Goal: Transaction & Acquisition: Book appointment/travel/reservation

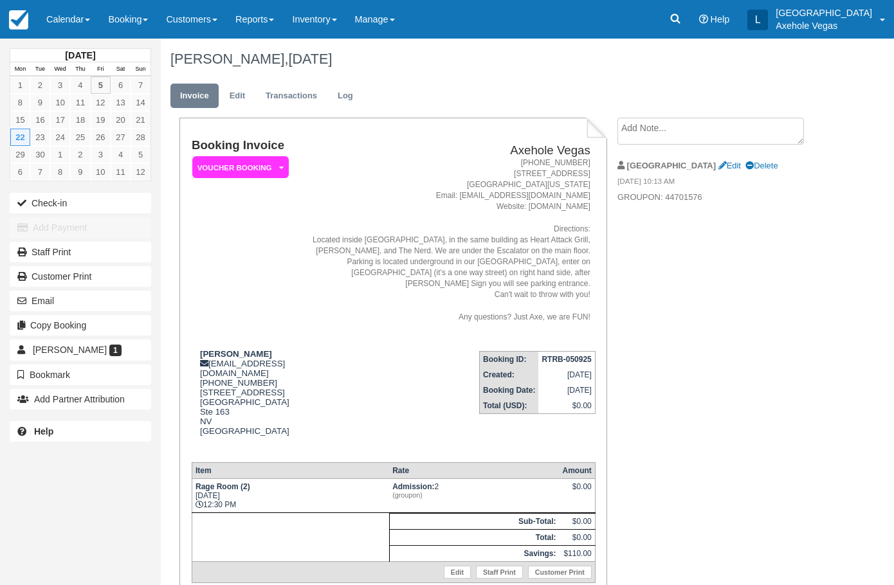
scroll to position [78, 0]
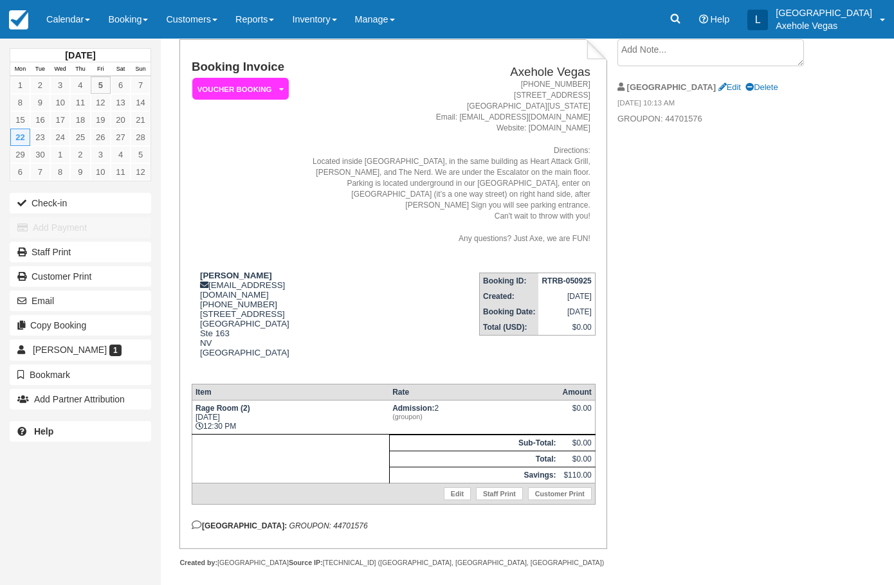
click at [362, 217] on address "[PHONE_NUMBER] [STREET_ADDRESS][US_STATE] Email: [EMAIL_ADDRESS][DOMAIN_NAME] W…" at bounding box center [449, 161] width 281 height 165
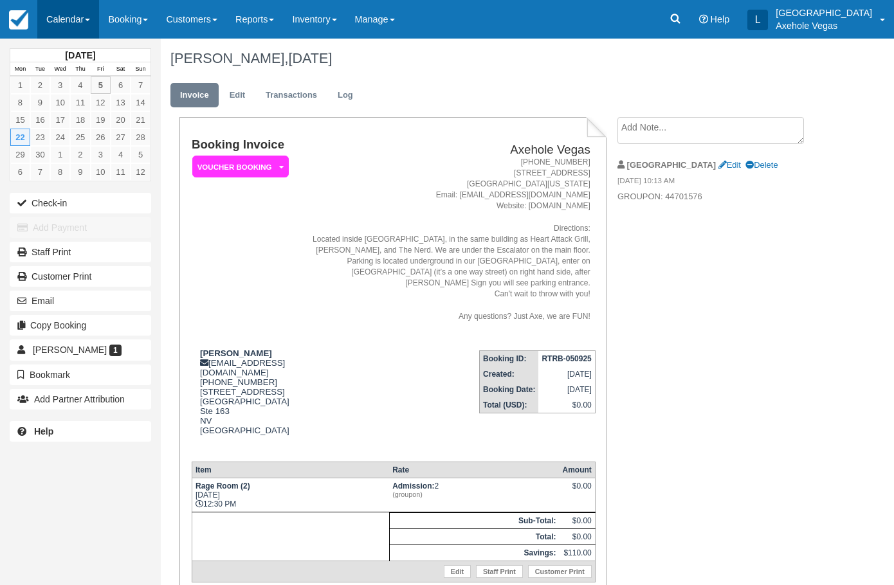
scroll to position [0, 0]
click at [130, 32] on link "Booking" at bounding box center [128, 19] width 58 height 39
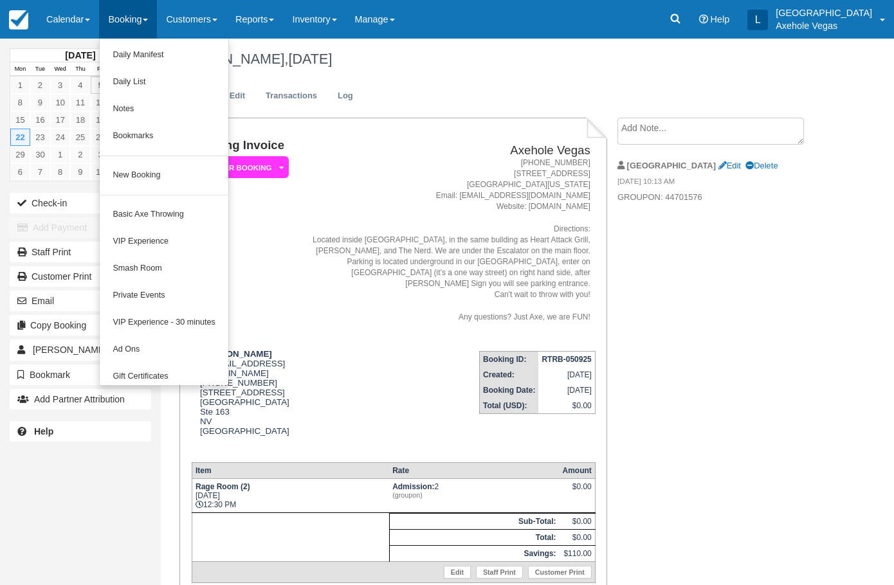
click at [332, 51] on span "September 22 2025" at bounding box center [310, 59] width 44 height 16
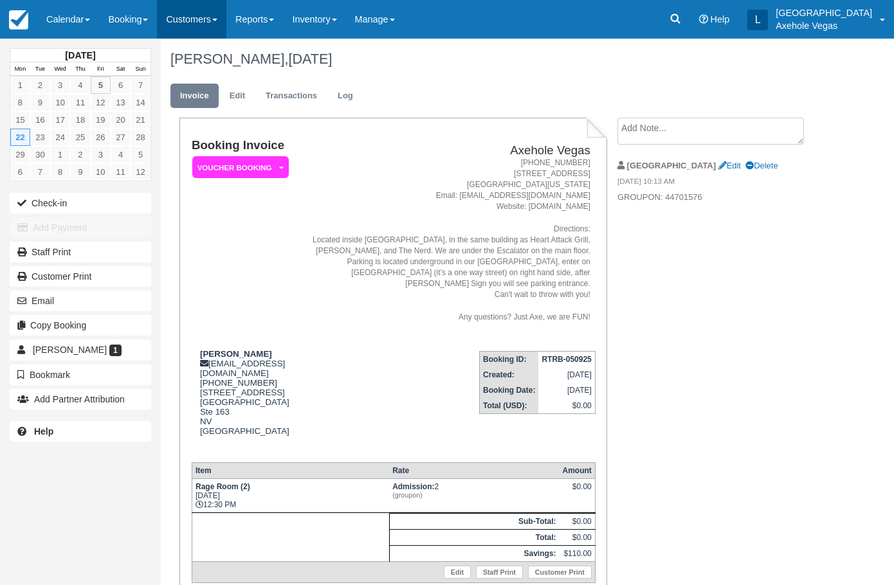
click at [188, 17] on link "Customers" at bounding box center [191, 19] width 69 height 39
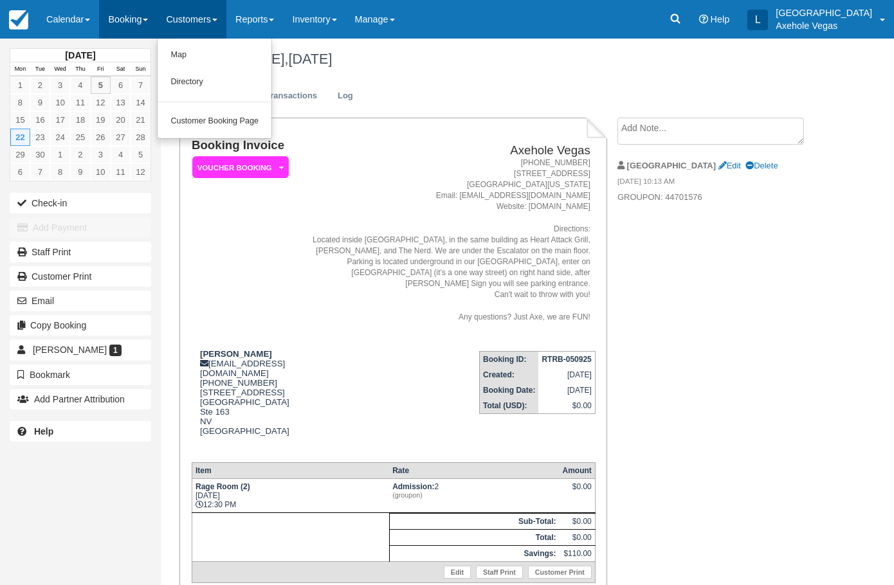
click at [148, 19] on span at bounding box center [145, 20] width 5 height 3
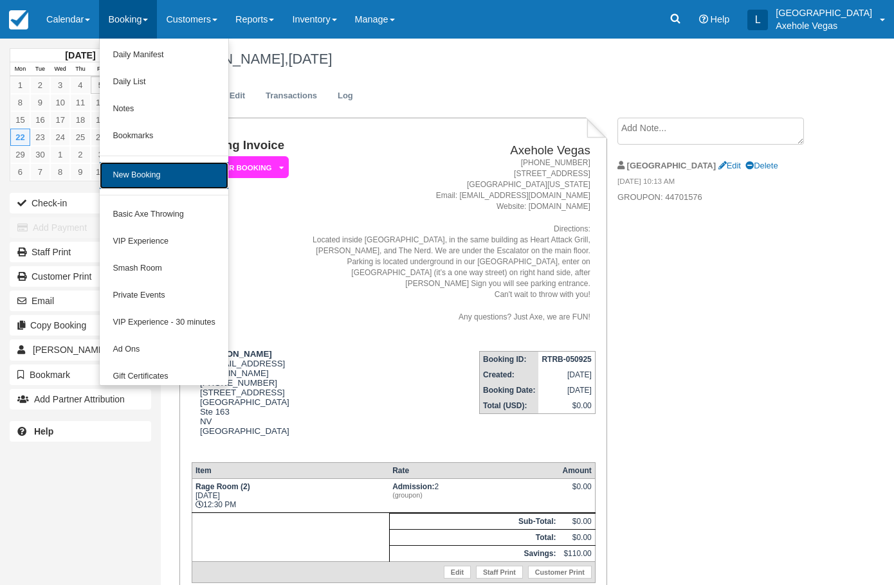
click at [156, 172] on link "New Booking" at bounding box center [164, 175] width 128 height 27
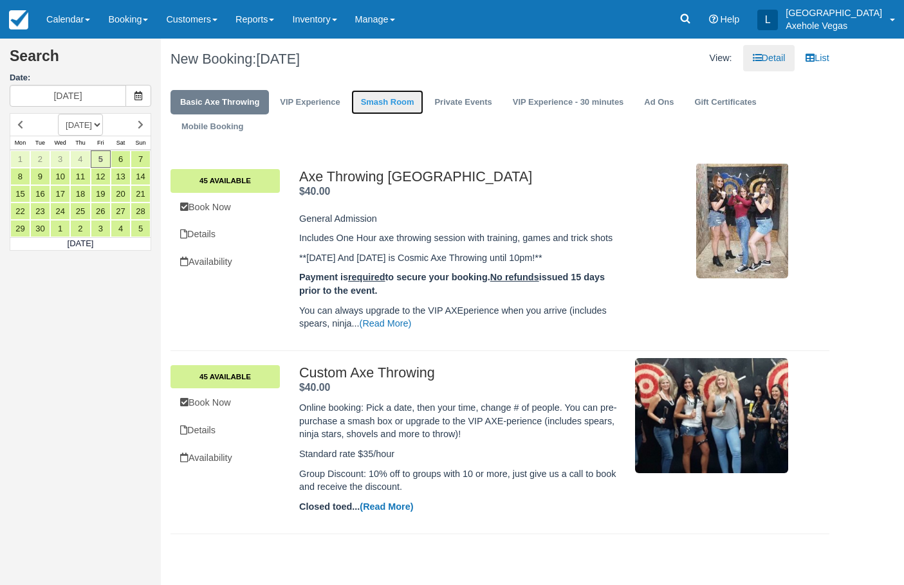
click at [404, 102] on link "Smash Room" at bounding box center [387, 102] width 73 height 25
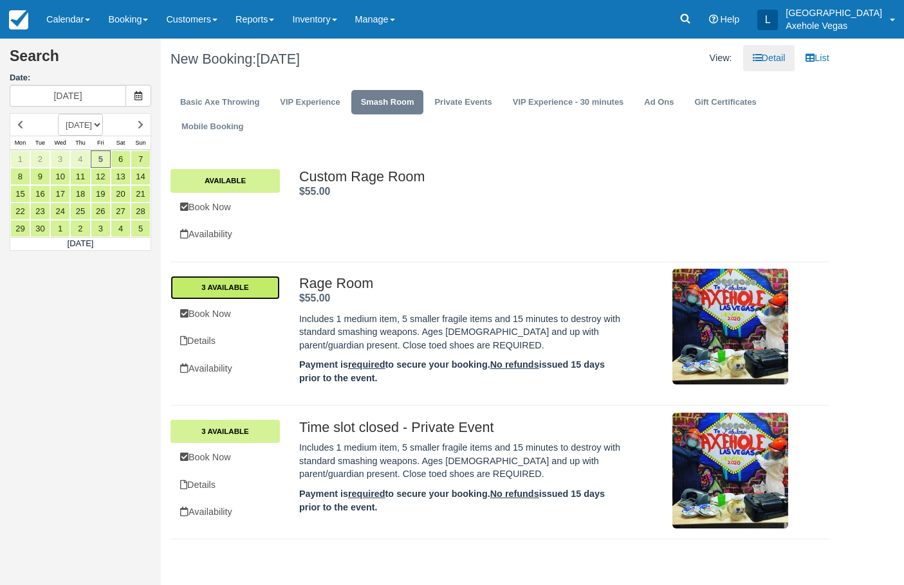
click at [234, 283] on link "3 Available" at bounding box center [224, 287] width 109 height 23
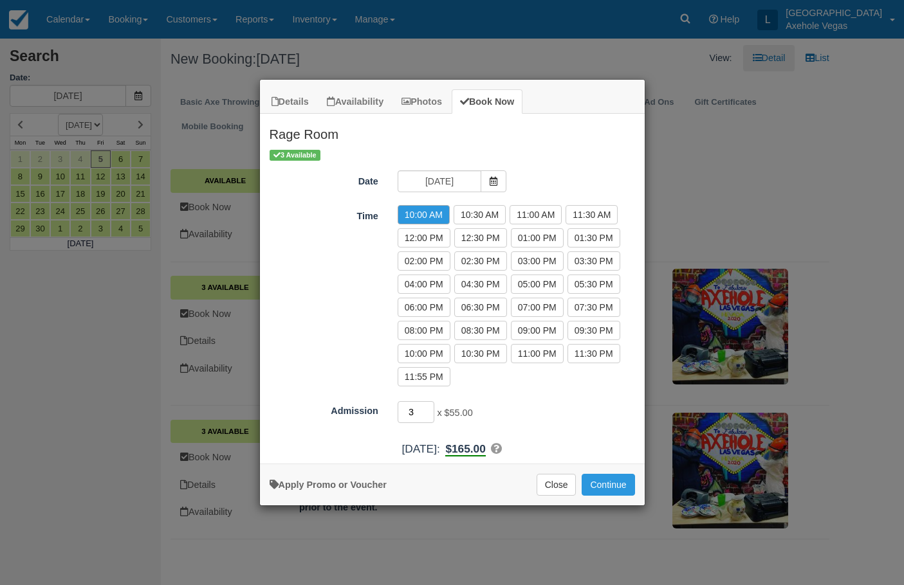
click at [419, 407] on input "3" at bounding box center [416, 412] width 37 height 22
type input "9"
click at [553, 488] on button "Close" at bounding box center [557, 485] width 40 height 22
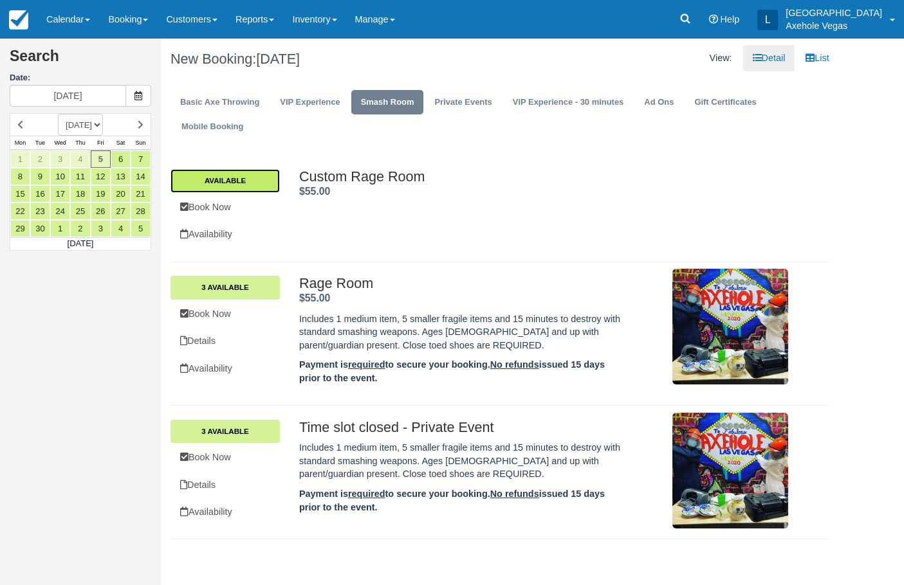
click at [247, 188] on link "Available" at bounding box center [224, 180] width 109 height 23
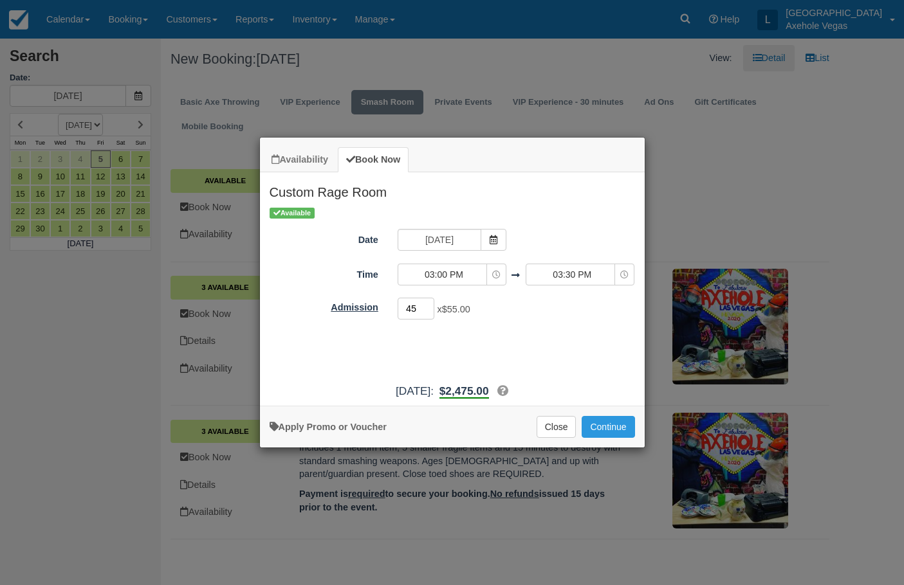
drag, startPoint x: 423, startPoint y: 306, endPoint x: 349, endPoint y: 306, distance: 73.3
click at [349, 306] on div "Admission 45 x $55.00 Required." at bounding box center [452, 309] width 385 height 25
type input "9"
click at [321, 425] on link "Apply Promo or Voucher" at bounding box center [328, 427] width 117 height 10
type input "10"
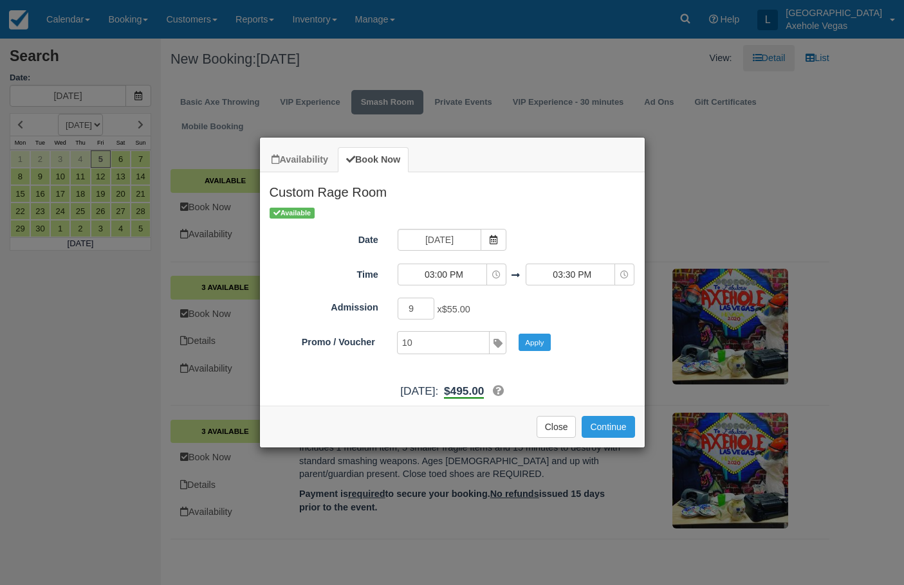
click at [530, 333] on div "Applied to final balance. Code applied Apply Invalid!" at bounding box center [447, 342] width 375 height 23
click at [531, 333] on div "Applied to final balance. Code applied Apply Invalid!" at bounding box center [447, 342] width 375 height 23
click at [531, 338] on button "Apply" at bounding box center [535, 342] width 32 height 17
click at [498, 238] on icon "Item Modal" at bounding box center [493, 239] width 9 height 9
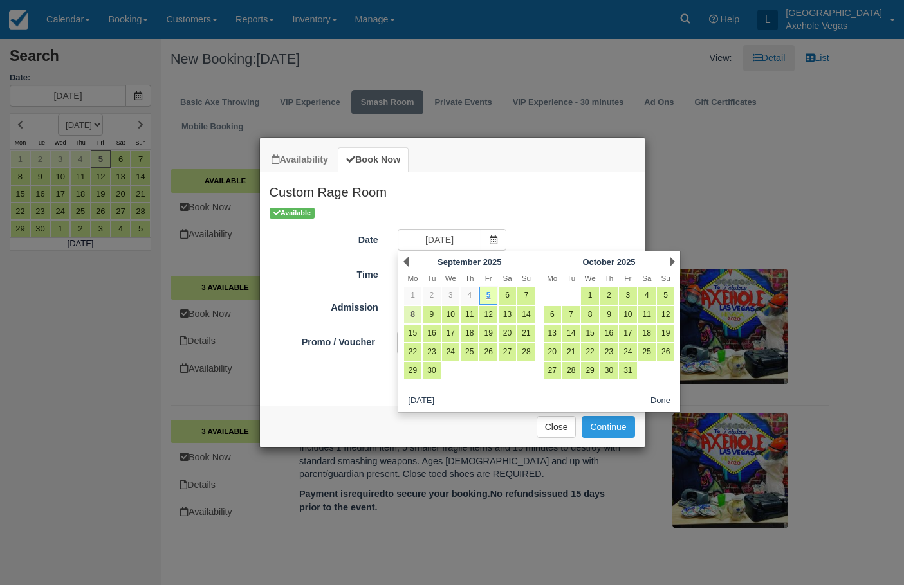
click at [420, 314] on link "8" at bounding box center [412, 314] width 17 height 17
type input "Mon 08 Sep 2025"
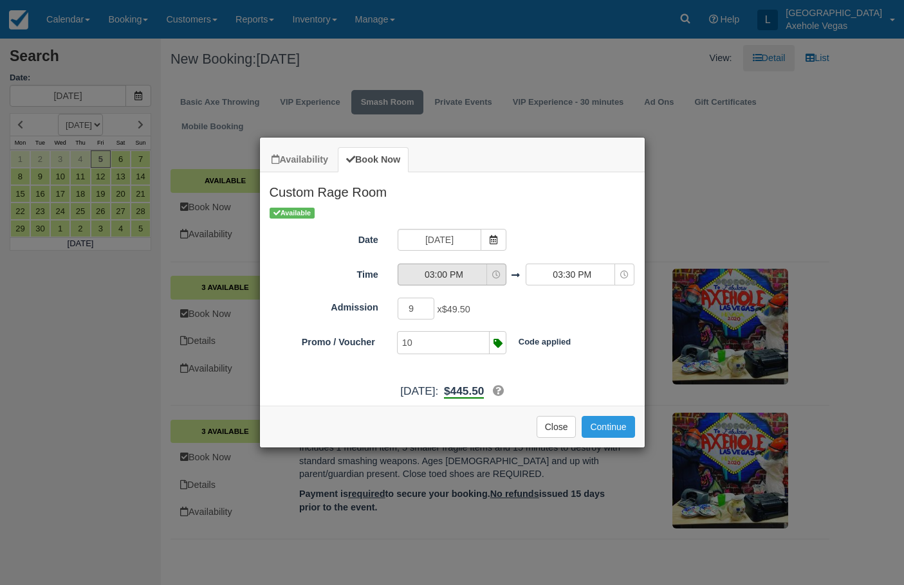
click at [492, 273] on span "Item Modal" at bounding box center [496, 275] width 8 height 10
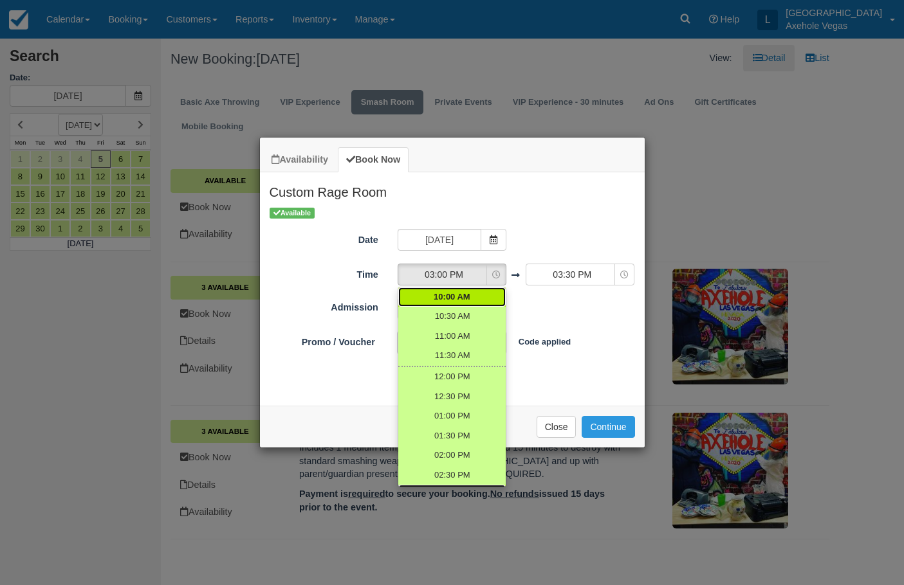
click at [464, 300] on link "10:00 AM" at bounding box center [451, 298] width 107 height 20
select select "10:00"
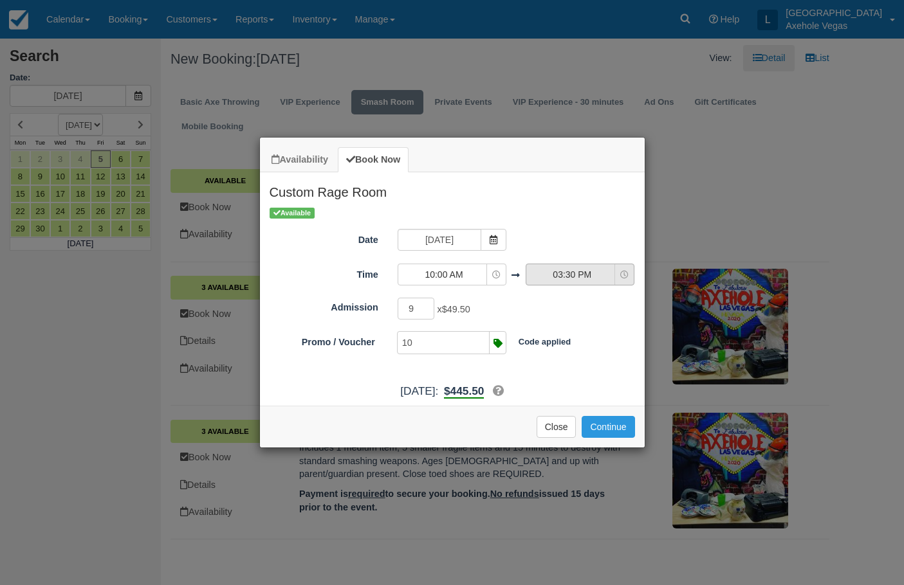
click at [616, 274] on span "03:30 PM" at bounding box center [571, 274] width 91 height 13
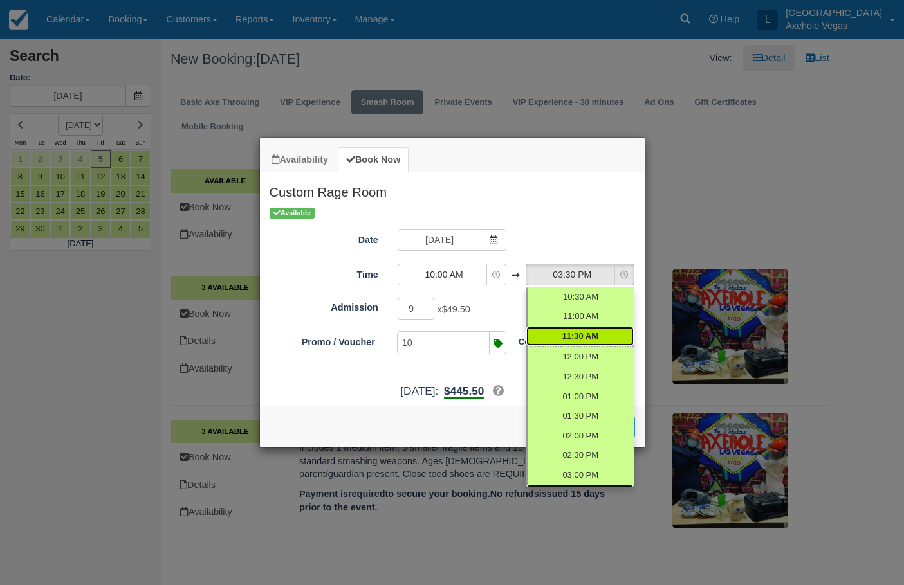
click at [584, 331] on span "11:30 AM" at bounding box center [580, 337] width 37 height 12
select select "11:30"
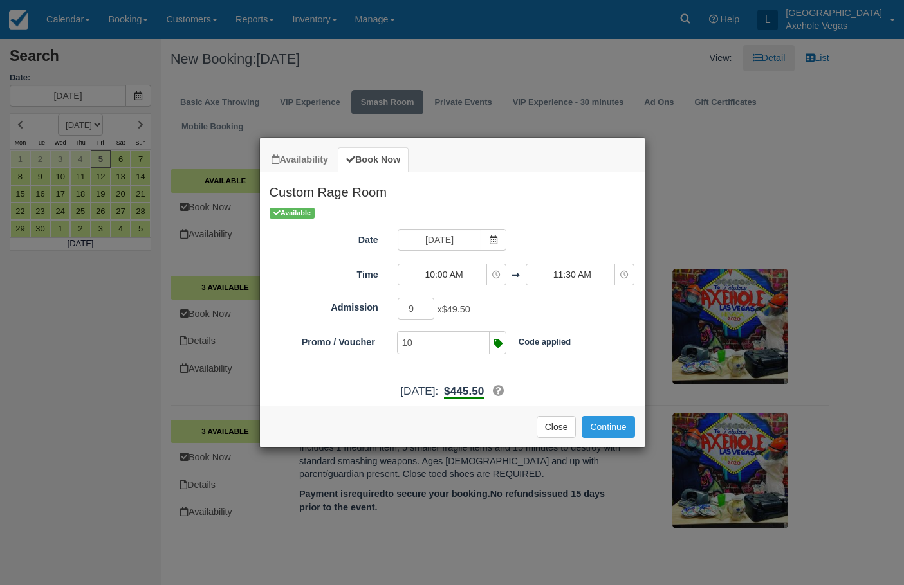
click at [614, 416] on div "Apply Promo or Voucher Close Continue Searching..." at bounding box center [452, 427] width 385 height 42
click at [614, 422] on button "Continue" at bounding box center [608, 427] width 53 height 22
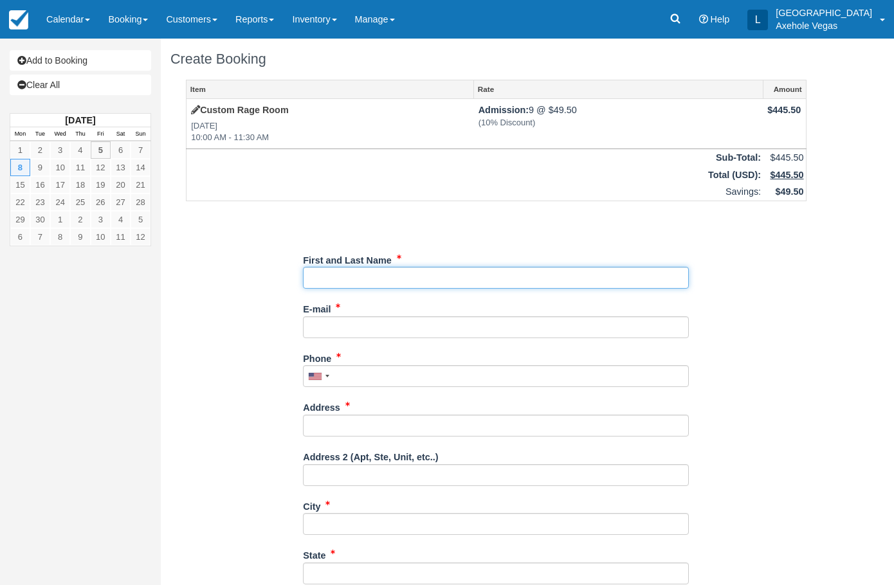
click at [401, 275] on input "First and Last Name" at bounding box center [496, 278] width 386 height 22
type input "[PERSON_NAME]"
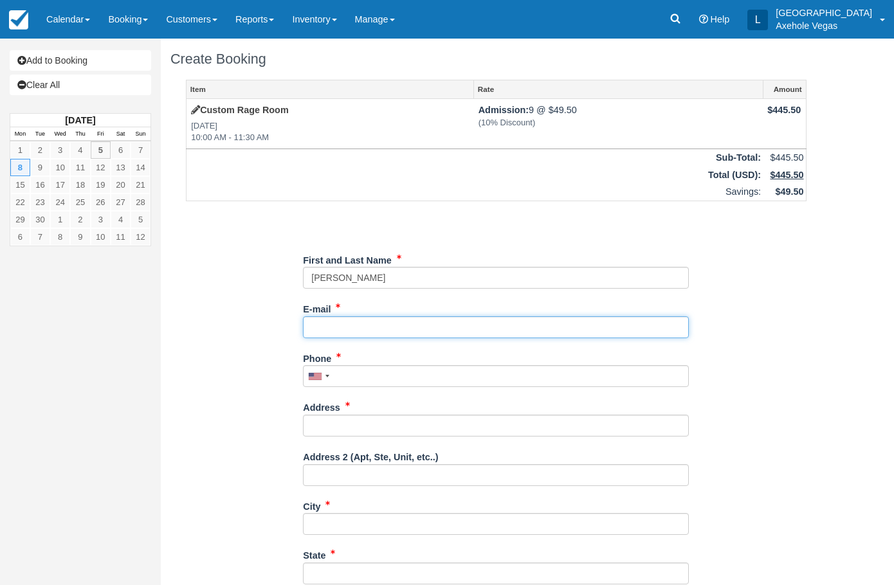
click at [365, 330] on input "E-mail" at bounding box center [496, 328] width 386 height 22
type input "[EMAIL_ADDRESS][DOMAIN_NAME]"
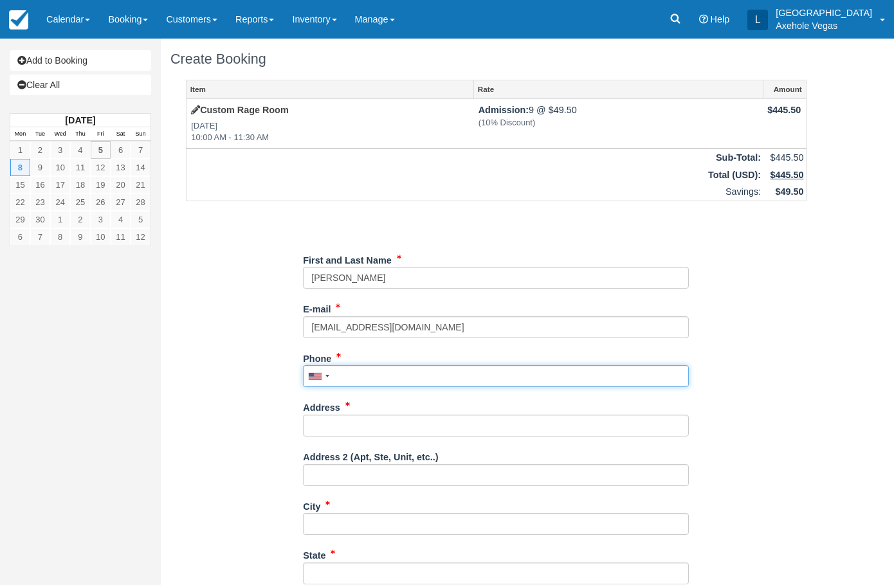
click at [385, 375] on input "Phone" at bounding box center [496, 376] width 386 height 22
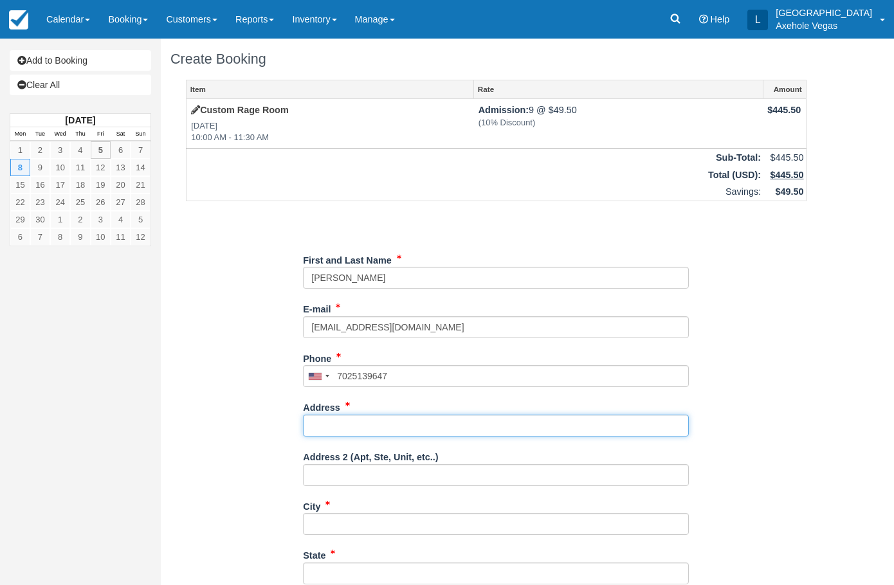
type input "(702) 513-9647"
click at [353, 427] on input "Address" at bounding box center [496, 426] width 386 height 22
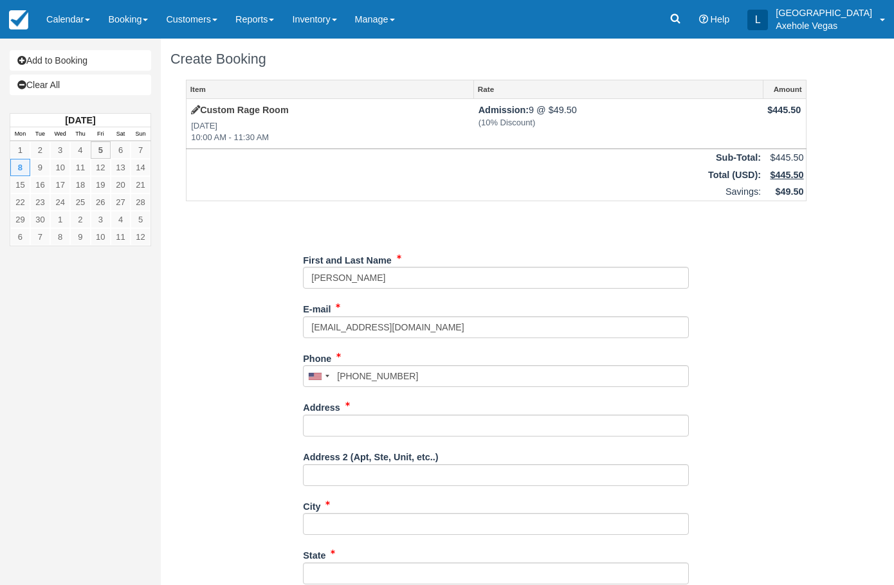
click at [210, 386] on div "Item Rate Amount Custom Rage Room Mon Sep 8, 2025 10:00 AM - 11:30 AM Admission…" at bounding box center [496, 418] width 652 height 676
click at [345, 442] on div "Address" at bounding box center [496, 422] width 386 height 50
click at [353, 429] on input "Address" at bounding box center [496, 426] width 386 height 22
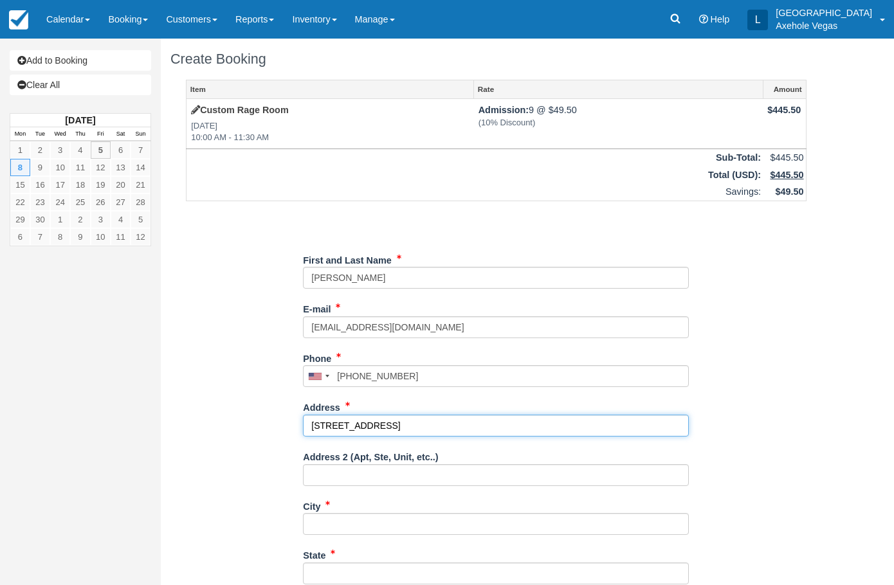
type input "7015 arryono crossing parkway"
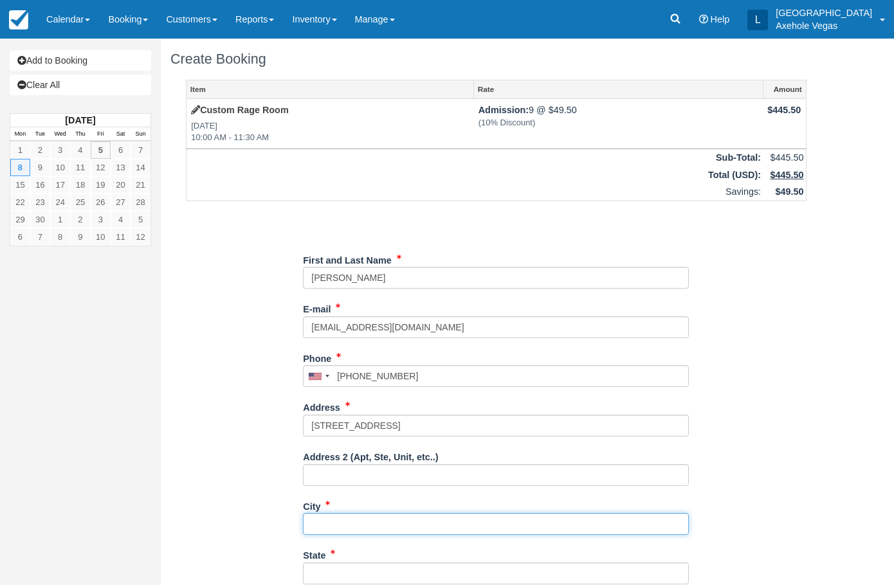
click at [400, 528] on input "City" at bounding box center [496, 524] width 386 height 22
type input "Las Vegas"
click at [256, 488] on div "Item Rate Amount Custom Rage Room Mon Sep 8, 2025 10:00 AM - 11:30 AM Admission…" at bounding box center [496, 418] width 652 height 676
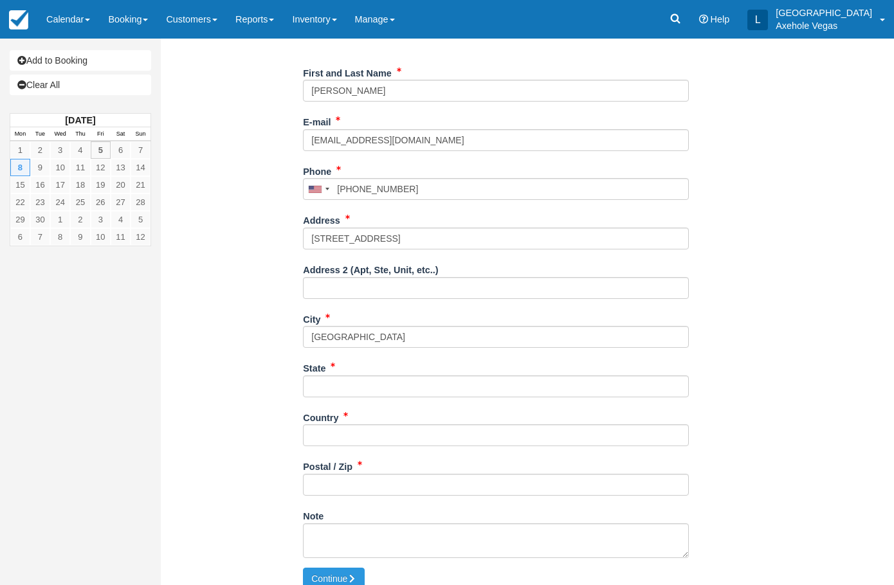
scroll to position [193, 0]
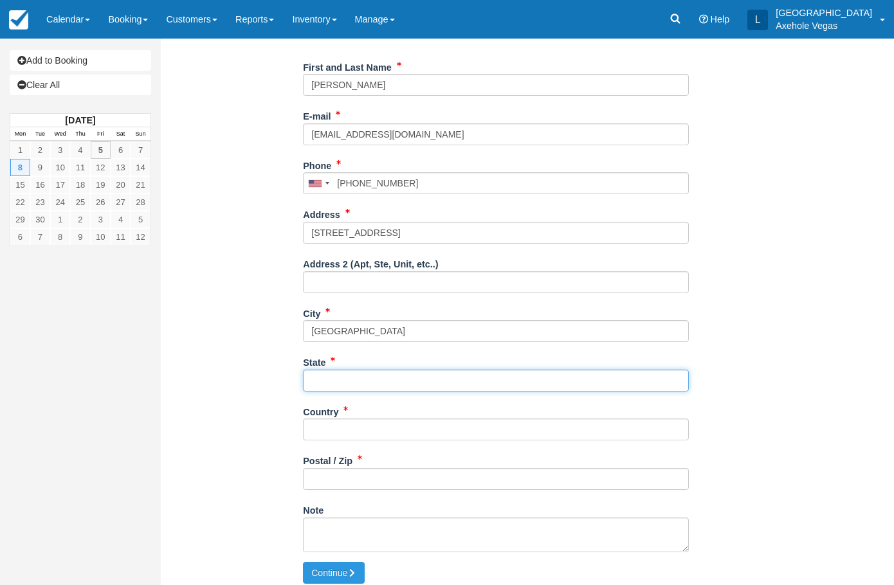
click at [333, 380] on input "State" at bounding box center [496, 381] width 386 height 22
type input "NV"
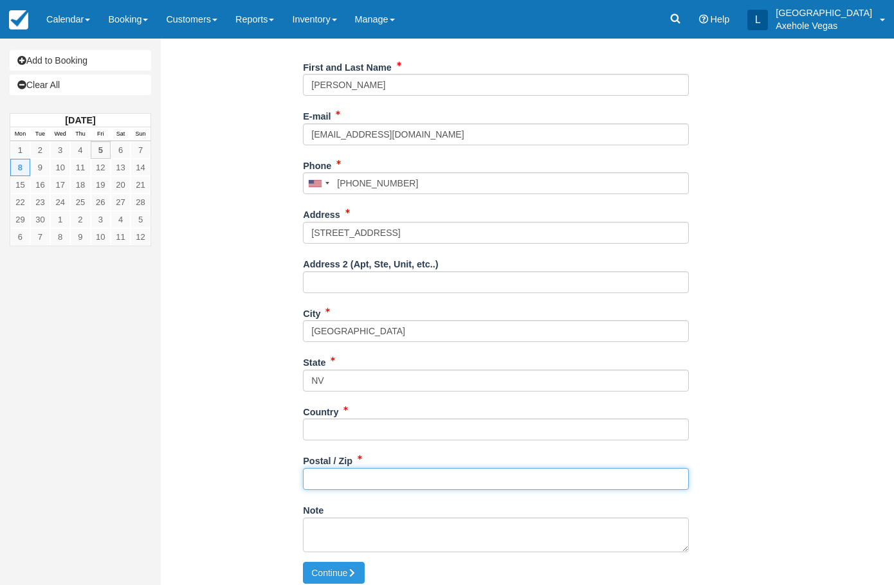
click at [371, 481] on input "Postal / Zip" at bounding box center [496, 479] width 386 height 22
type input "89113"
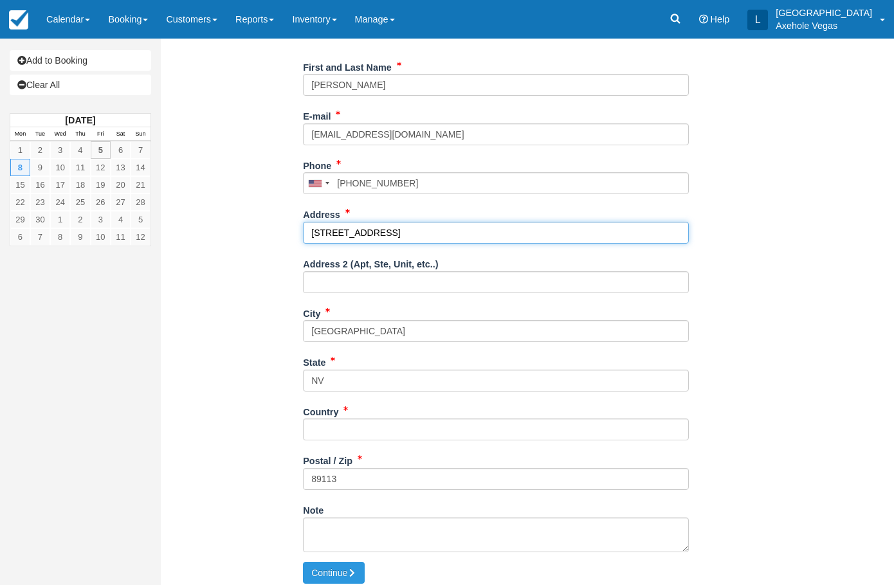
click at [335, 228] on input "7015 arryono crossing parkway" at bounding box center [496, 233] width 386 height 22
paste input "arroy"
click at [337, 228] on input "7015 arroyo crossing parkway" at bounding box center [496, 233] width 386 height 22
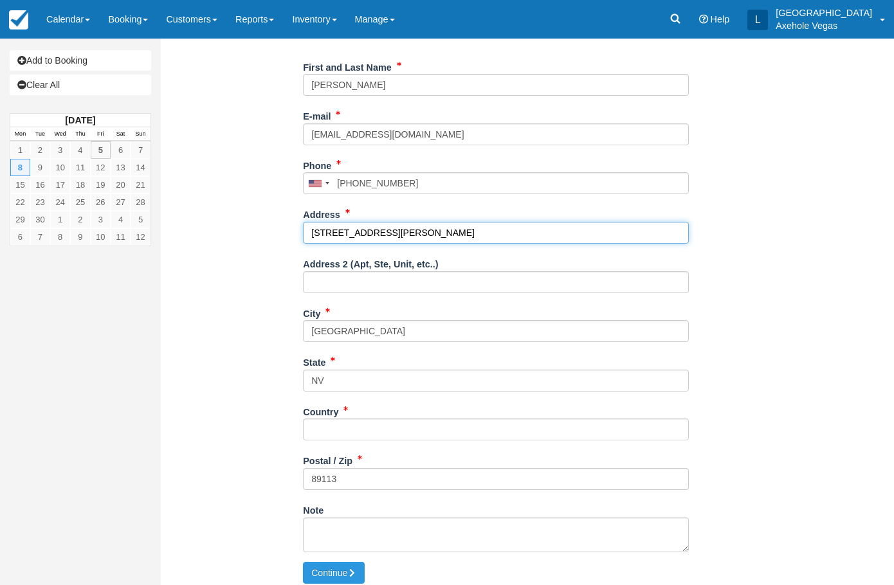
click at [369, 233] on input "7015 Arroyo crossing parkway" at bounding box center [496, 233] width 386 height 22
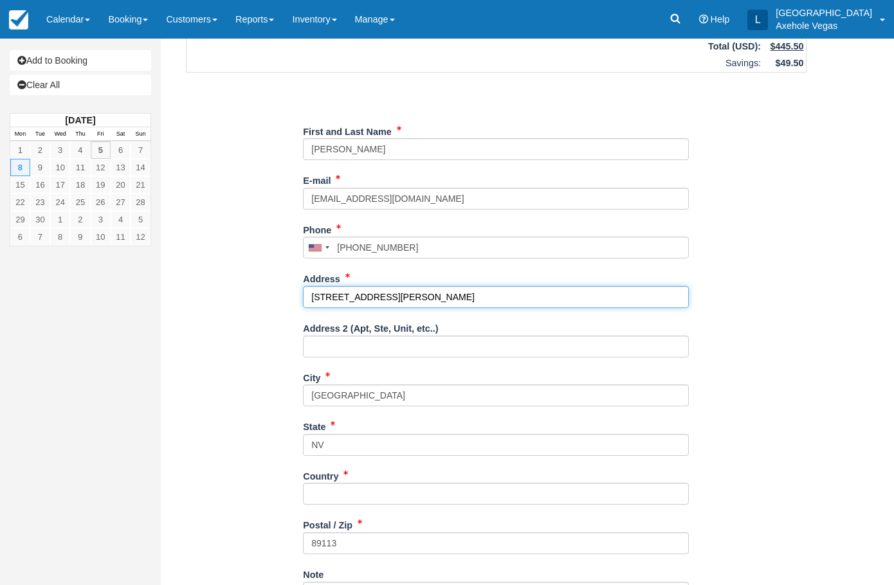
scroll to position [201, 0]
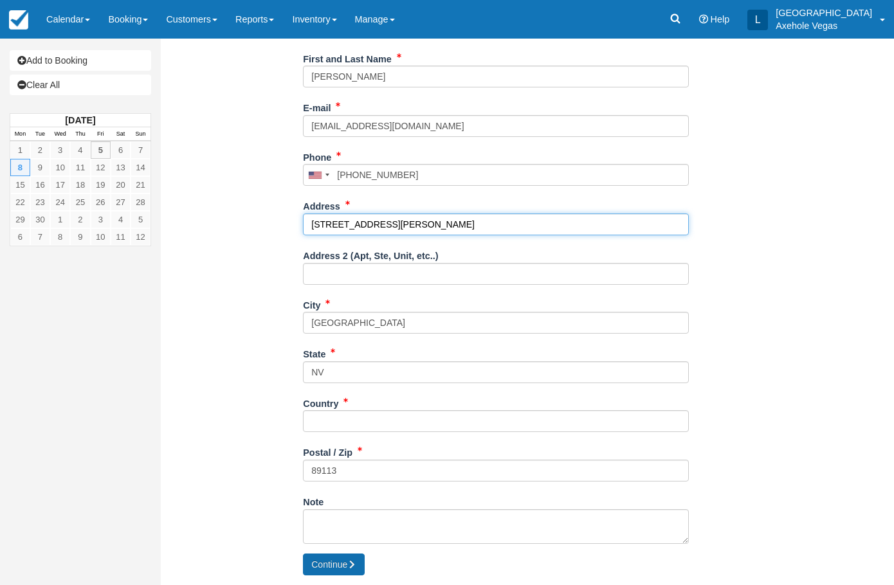
type input "7015 Arroyo Crossing parkway"
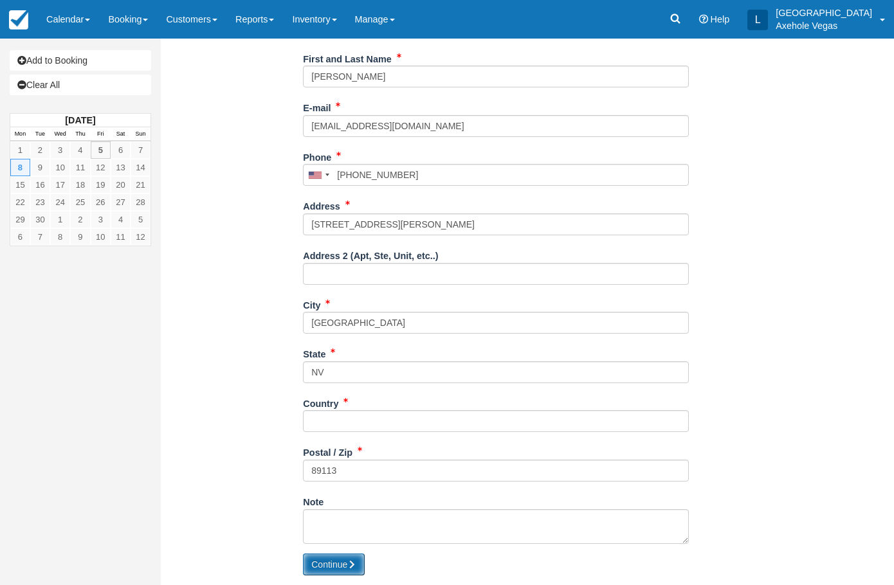
click at [337, 558] on button "Continue" at bounding box center [334, 565] width 62 height 22
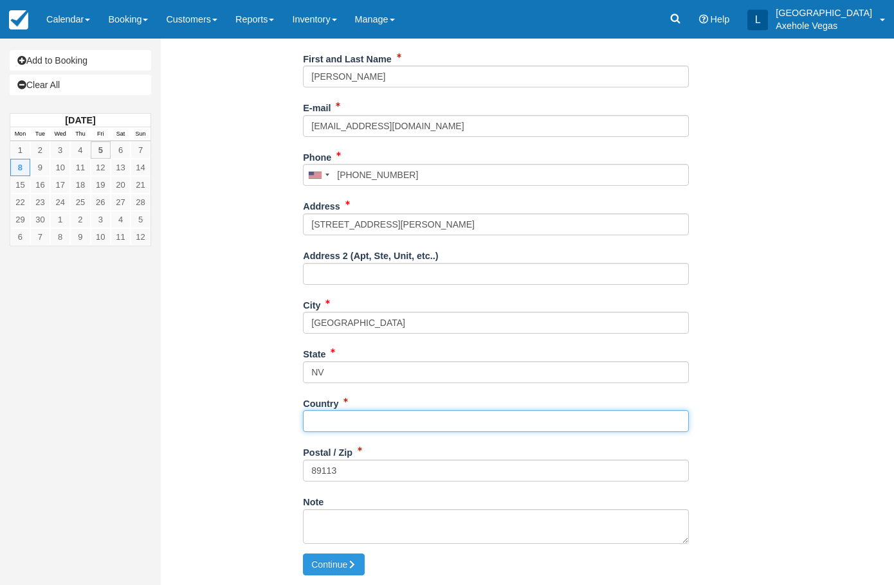
click at [400, 425] on input "Country" at bounding box center [496, 421] width 386 height 22
type input "USA"
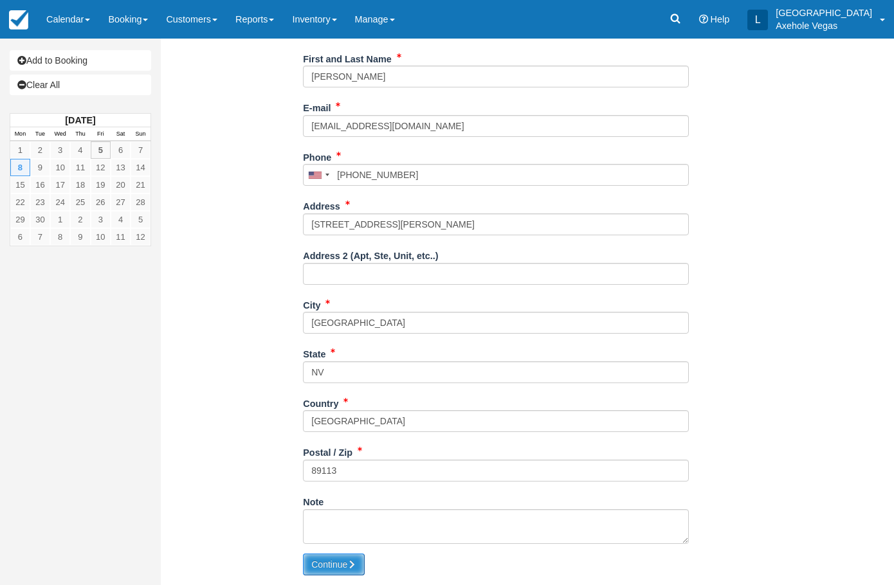
click at [303, 554] on button "Continue" at bounding box center [334, 565] width 62 height 22
type input "+17025139647"
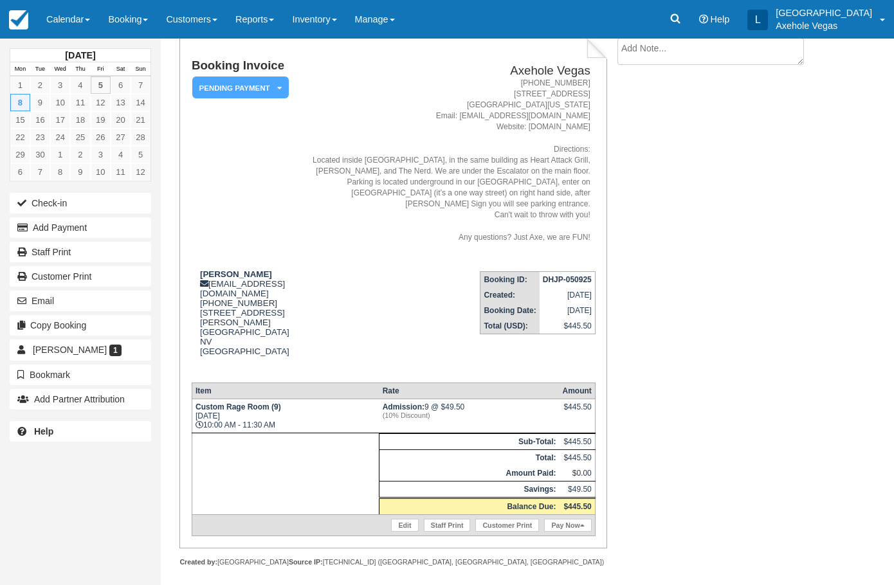
scroll to position [80, 0]
click at [574, 520] on link "Pay Now" at bounding box center [567, 525] width 47 height 13
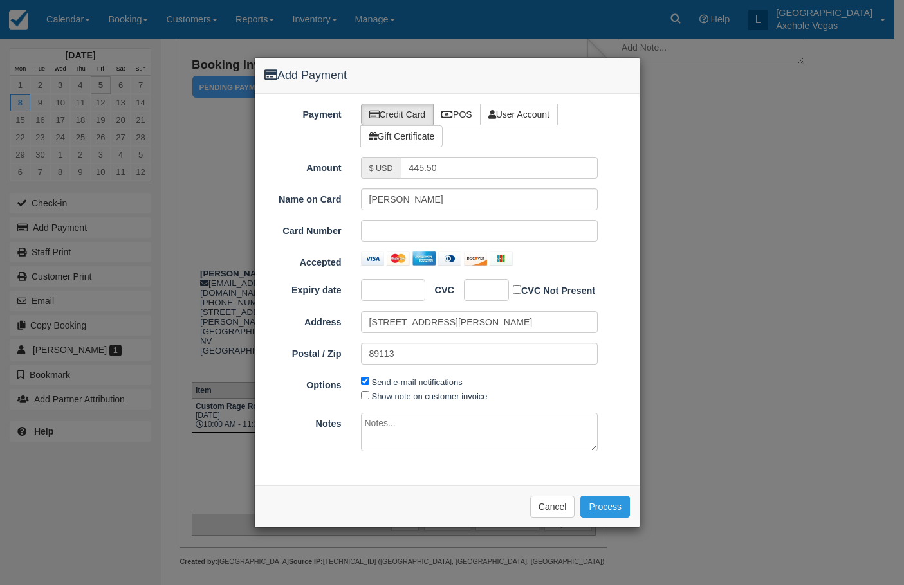
click at [409, 237] on iframe at bounding box center [479, 231] width 221 height 13
click at [284, 427] on label "Notes" at bounding box center [303, 422] width 97 height 18
click at [401, 179] on input "445.50" at bounding box center [500, 168] width 198 height 22
click at [620, 508] on button "Process" at bounding box center [605, 507] width 50 height 22
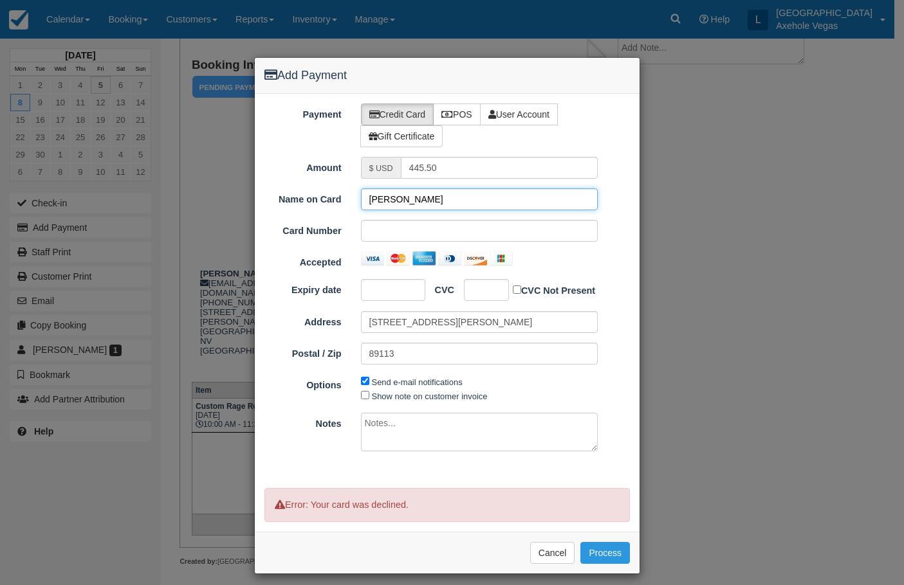
click at [407, 196] on input "Marsha Grigsby" at bounding box center [479, 200] width 237 height 22
type input "s"
type input "f"
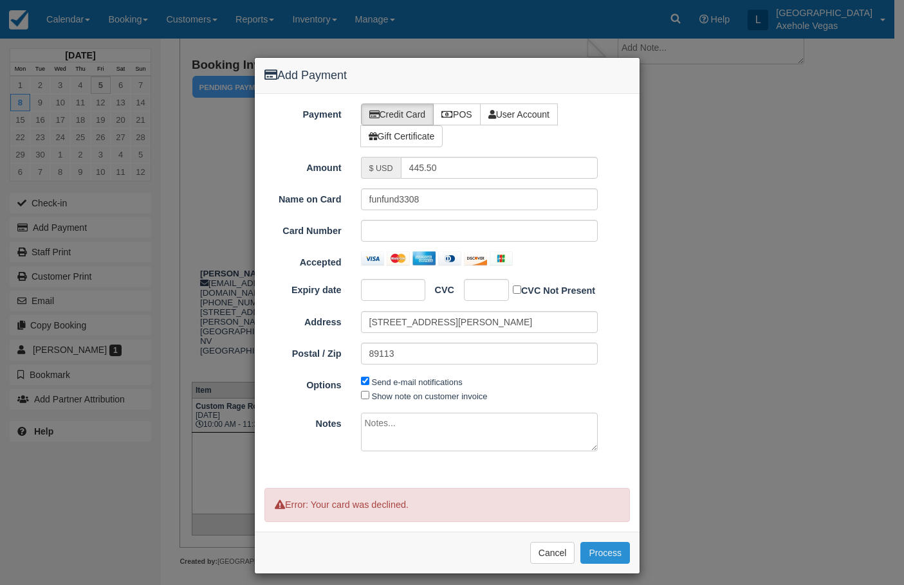
click at [607, 557] on button "Process" at bounding box center [605, 553] width 50 height 22
click at [376, 200] on input "funfund3308" at bounding box center [479, 200] width 237 height 22
type input "fund3308"
click at [602, 553] on button "Process" at bounding box center [605, 553] width 50 height 22
click at [558, 551] on button "Cancel" at bounding box center [552, 553] width 45 height 22
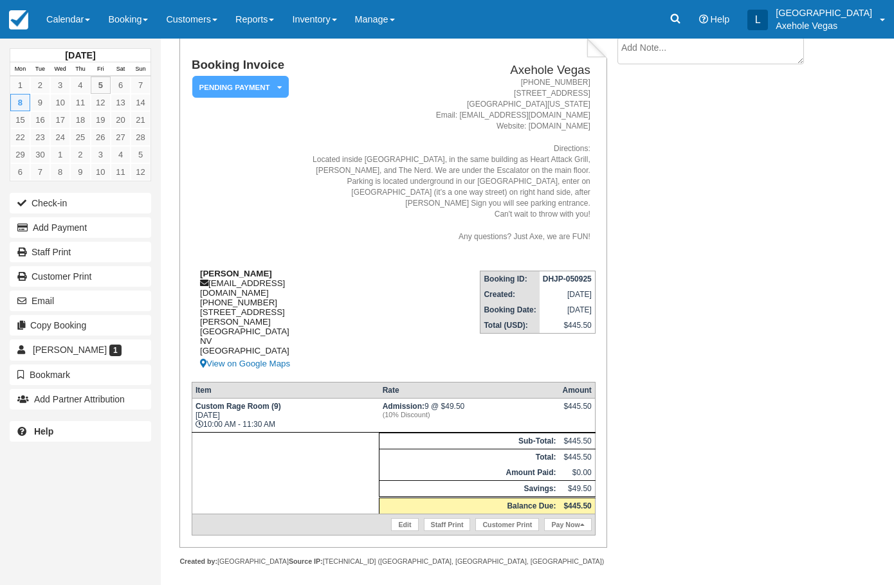
click at [294, 295] on div "Marsha Grigsby marsha_l_grigsby@homedepot.com 1 (702) 513-9647 7015 Arroyo Cros…" at bounding box center [248, 320] width 113 height 103
click at [730, 219] on div "Booking Invoice Pending Payment   Deposit Paid Pending VIP Party Quote Paid in …" at bounding box center [496, 316] width 671 height 558
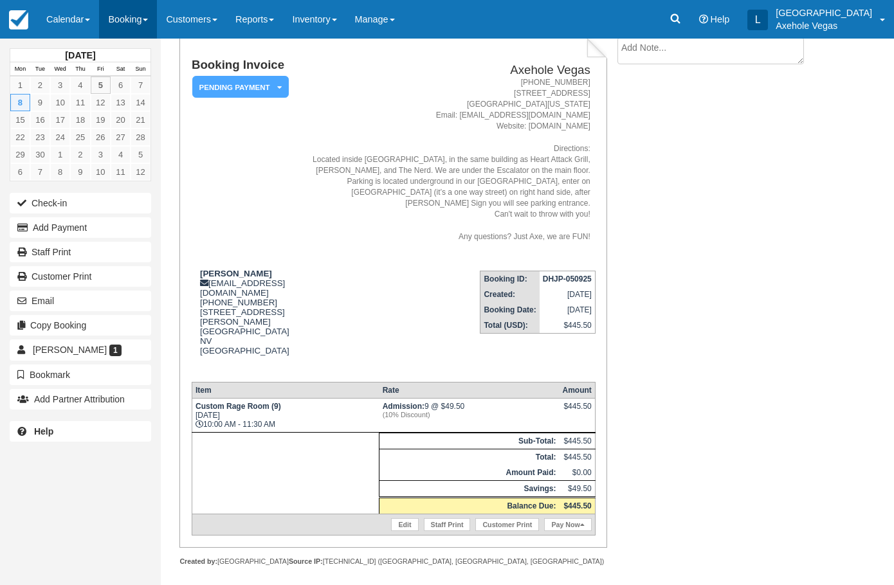
click at [147, 33] on link "Booking" at bounding box center [128, 19] width 58 height 39
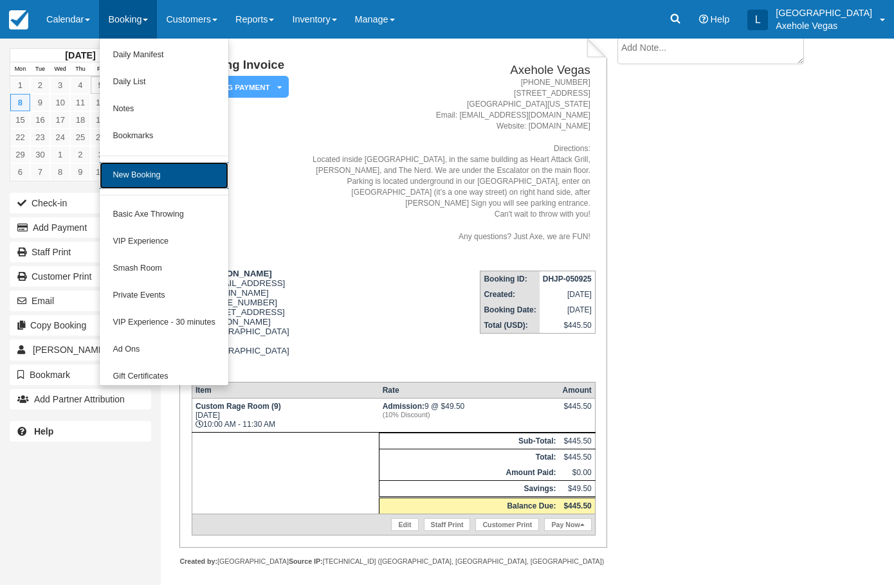
click at [183, 179] on link "New Booking" at bounding box center [164, 175] width 128 height 27
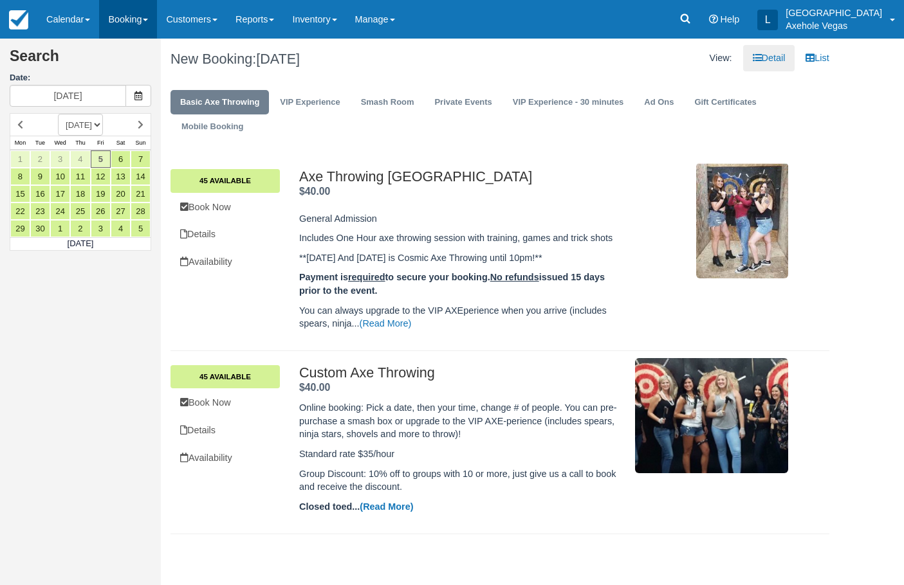
click at [143, 26] on link "Booking" at bounding box center [128, 19] width 58 height 39
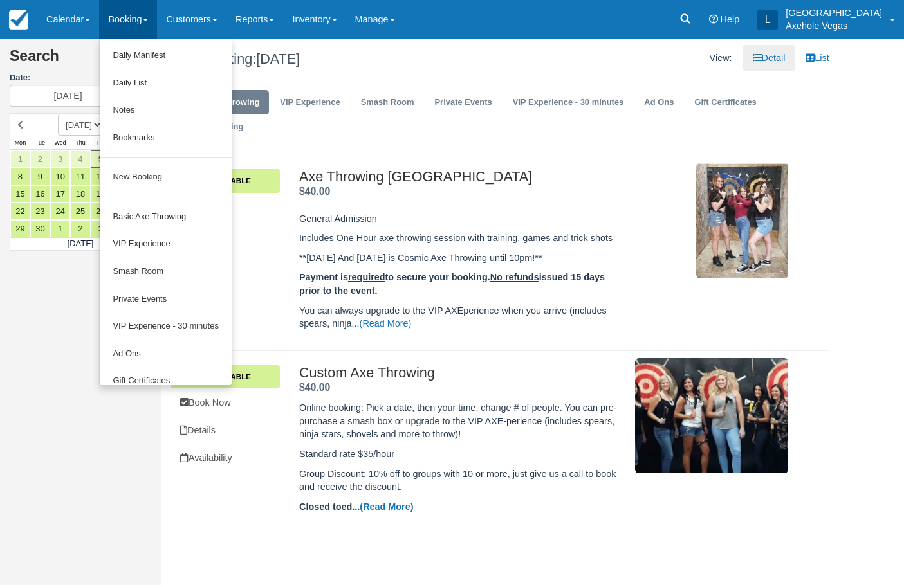
click at [370, 139] on ul "Basic Axe Throwing VIP Experience Smash Room Private Events VIP Experience - 30…" at bounding box center [499, 117] width 659 height 63
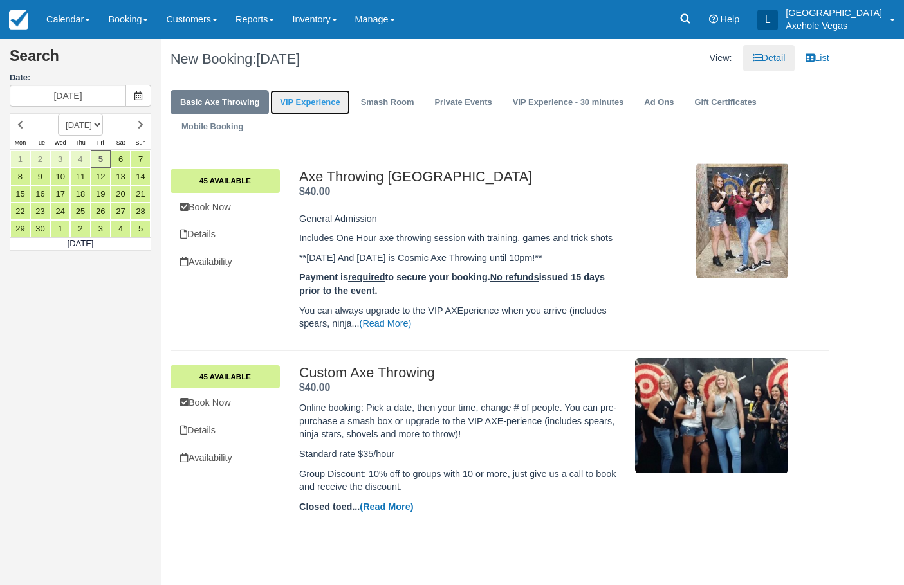
click at [304, 102] on link "VIP Experience" at bounding box center [309, 102] width 79 height 25
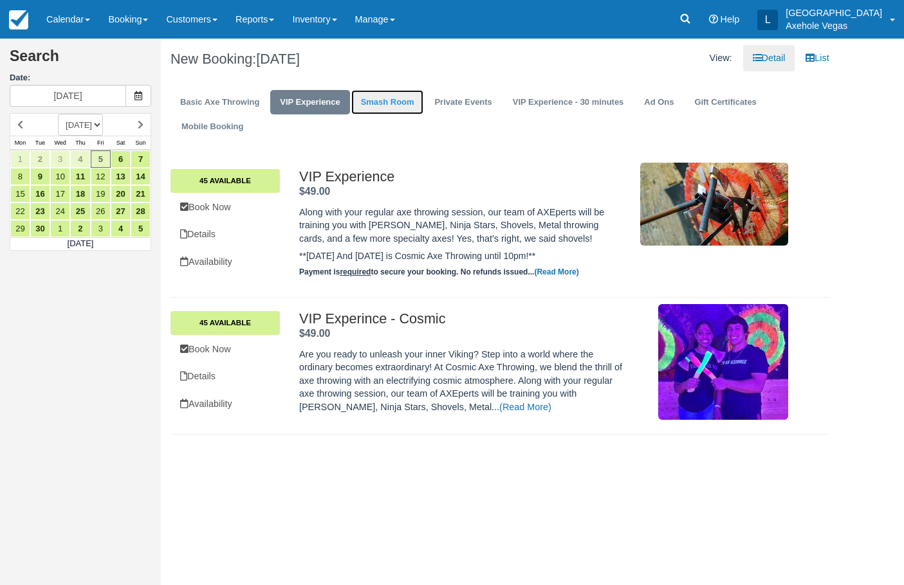
click at [413, 104] on link "Smash Room" at bounding box center [387, 102] width 73 height 25
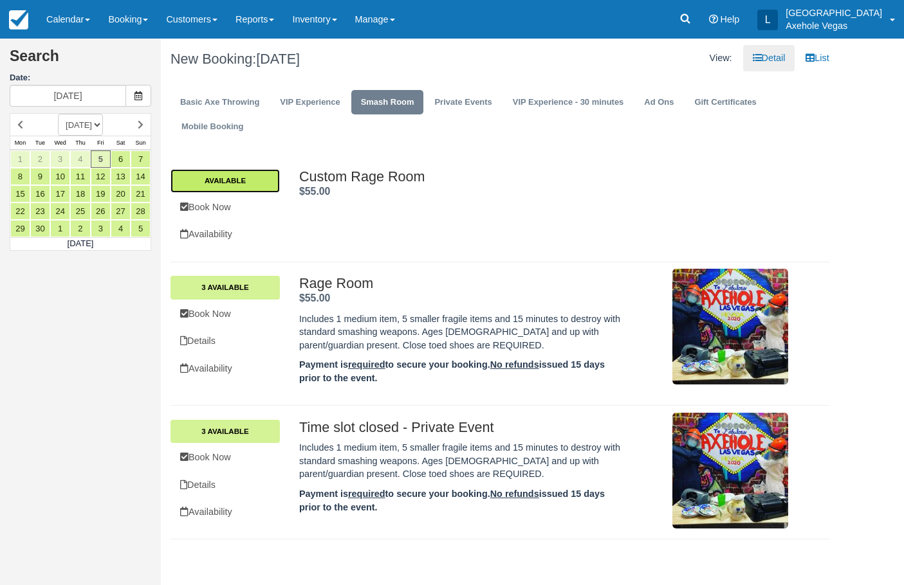
click at [224, 178] on link "Available" at bounding box center [224, 180] width 109 height 23
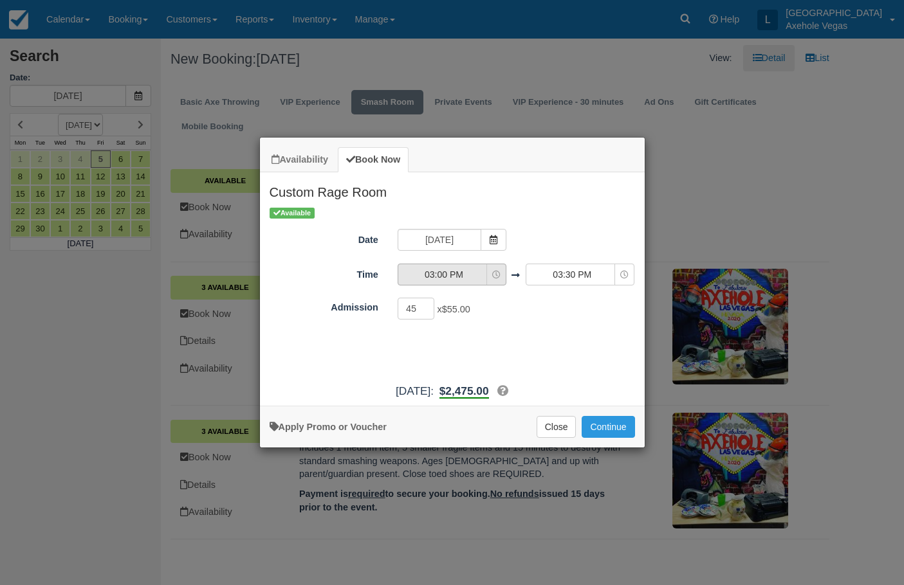
click at [455, 282] on button "03:00 PM" at bounding box center [452, 275] width 109 height 22
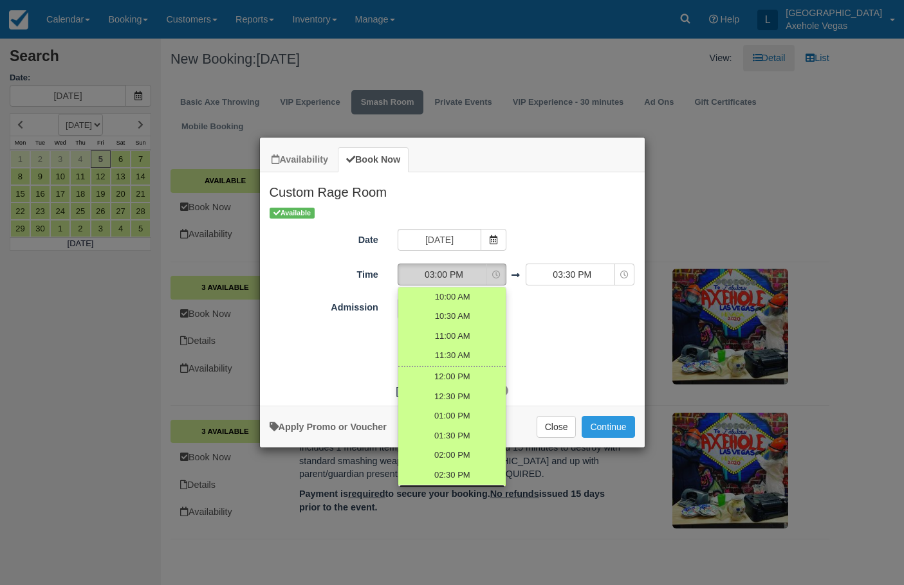
scroll to position [18, 0]
click at [537, 235] on div "Date Fri 05 Sep 2025" at bounding box center [452, 241] width 385 height 25
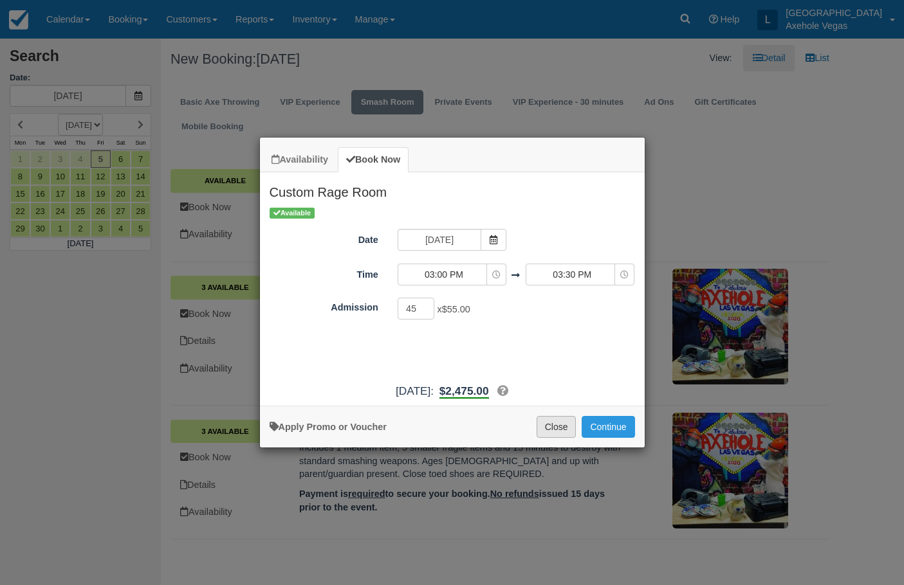
click at [570, 427] on button "Close" at bounding box center [557, 427] width 40 height 22
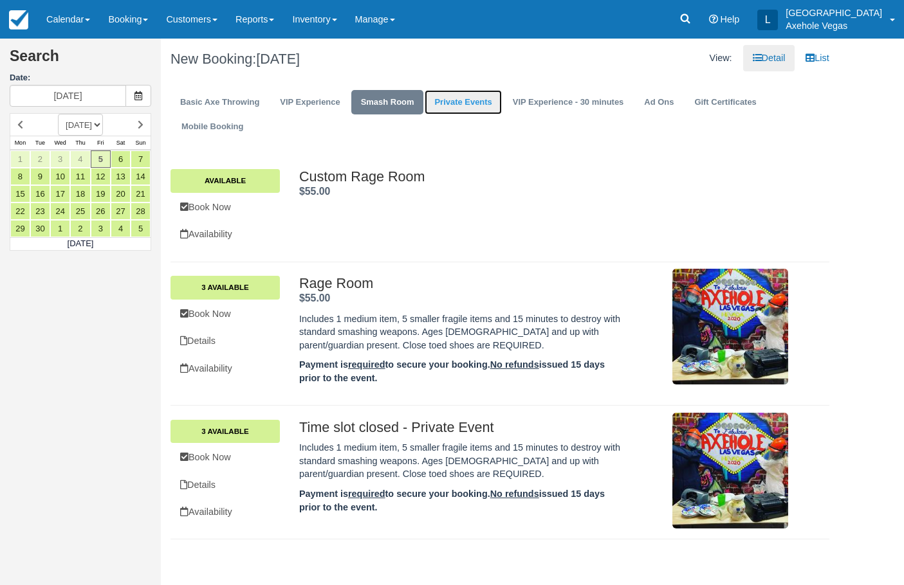
click at [468, 111] on link "Private Events" at bounding box center [463, 102] width 77 height 25
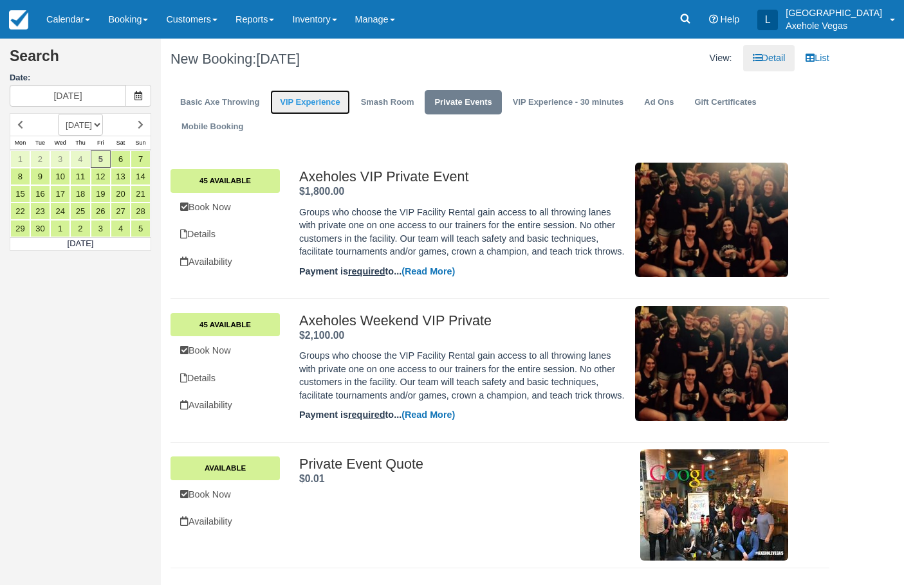
click at [327, 96] on link "VIP Experience" at bounding box center [309, 102] width 79 height 25
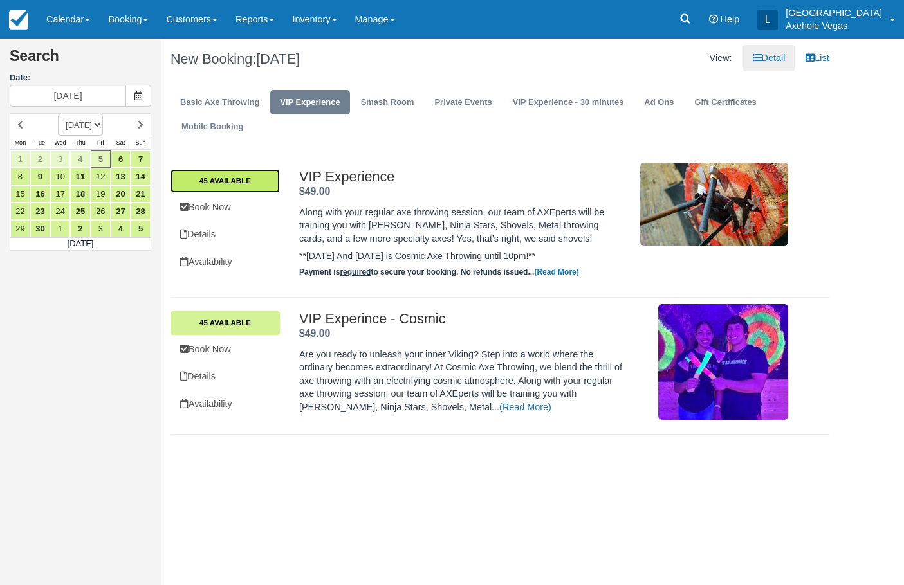
click at [201, 176] on link "45 Available" at bounding box center [224, 180] width 109 height 23
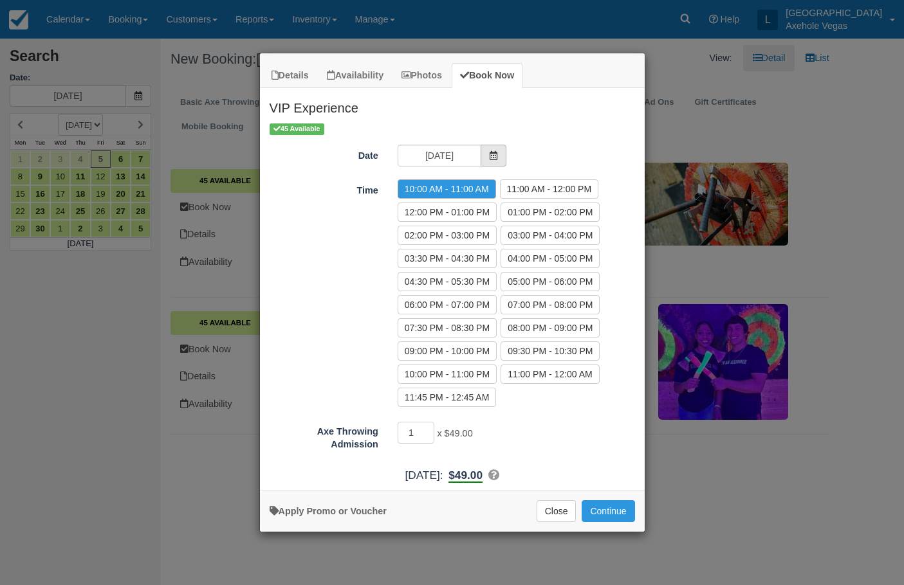
click at [490, 148] on span "Item Modal" at bounding box center [494, 156] width 26 height 22
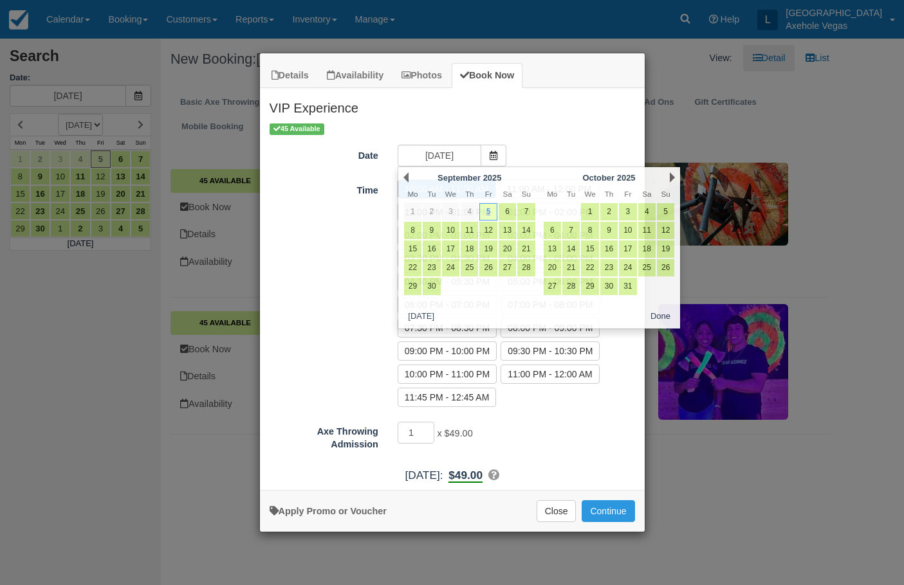
click at [334, 252] on div "Time 10:00 AM - 11:00 AM 11:00 AM - 12:00 PM 12:00 PM - 01:00 PM 01:00 PM - 02:…" at bounding box center [452, 295] width 385 height 232
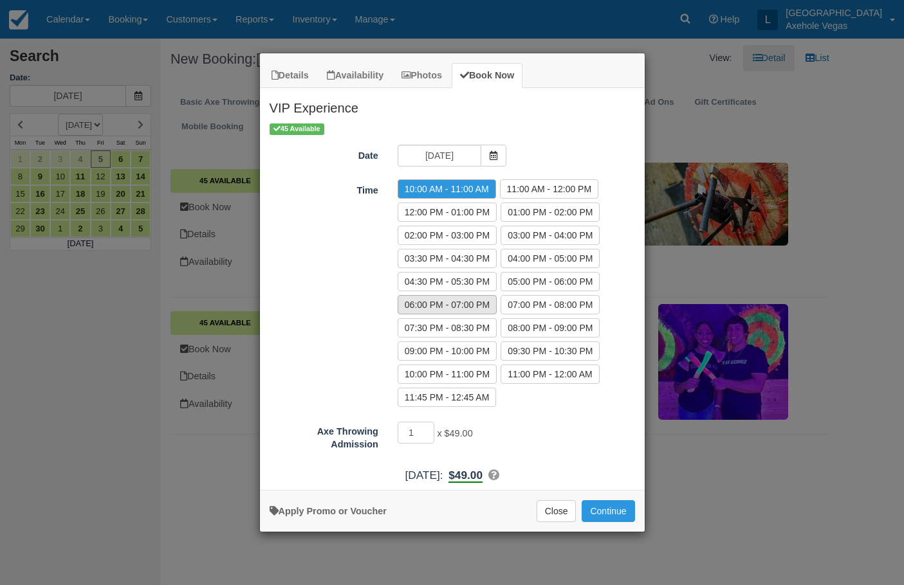
click at [497, 313] on label "06:00 PM - 07:00 PM" at bounding box center [447, 304] width 99 height 19
radio input "true"
click at [412, 431] on input "1" at bounding box center [416, 433] width 37 height 22
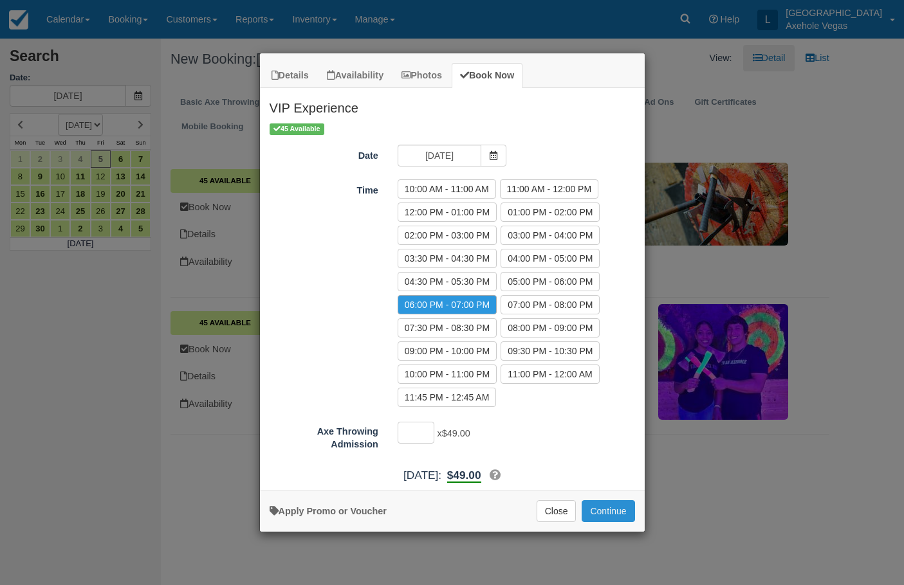
click at [594, 506] on button "Continue" at bounding box center [608, 512] width 53 height 22
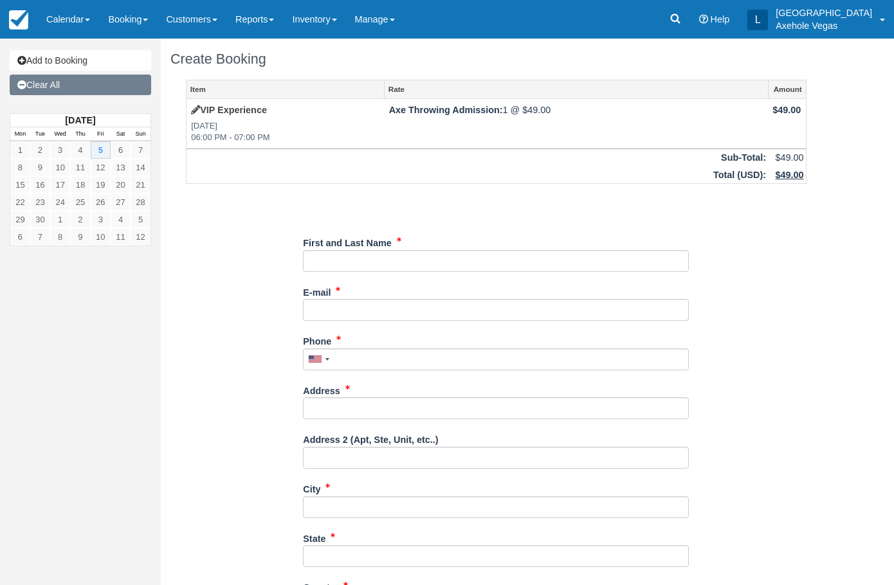
click at [59, 91] on link "Clear All" at bounding box center [81, 85] width 142 height 21
